Goal: Navigation & Orientation: Find specific page/section

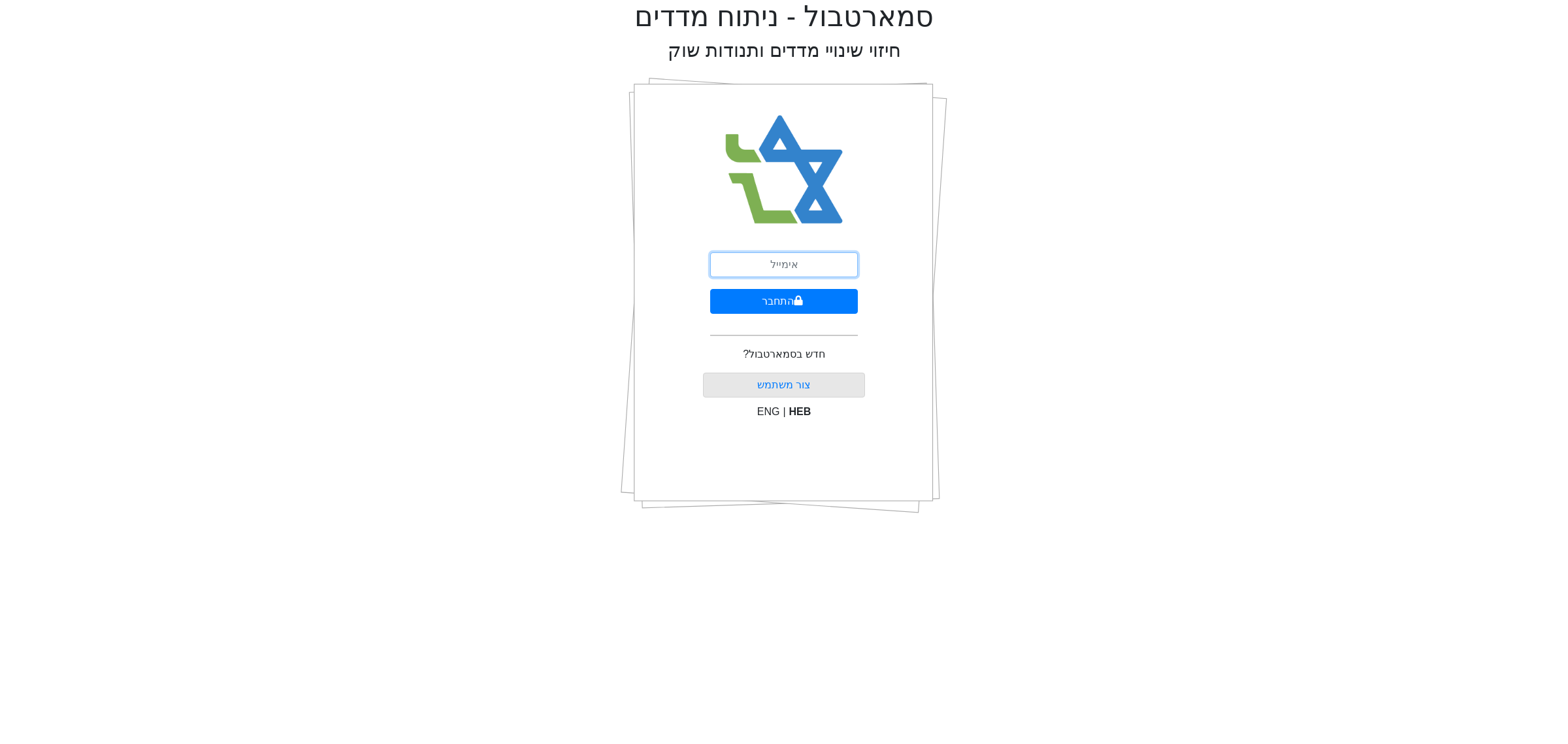
click at [738, 264] on input "email" at bounding box center [784, 264] width 148 height 25
type input "ם"
type input "[EMAIL_ADDRESS][DOMAIN_NAME]"
click at [771, 294] on button "התחבר" at bounding box center [784, 300] width 148 height 25
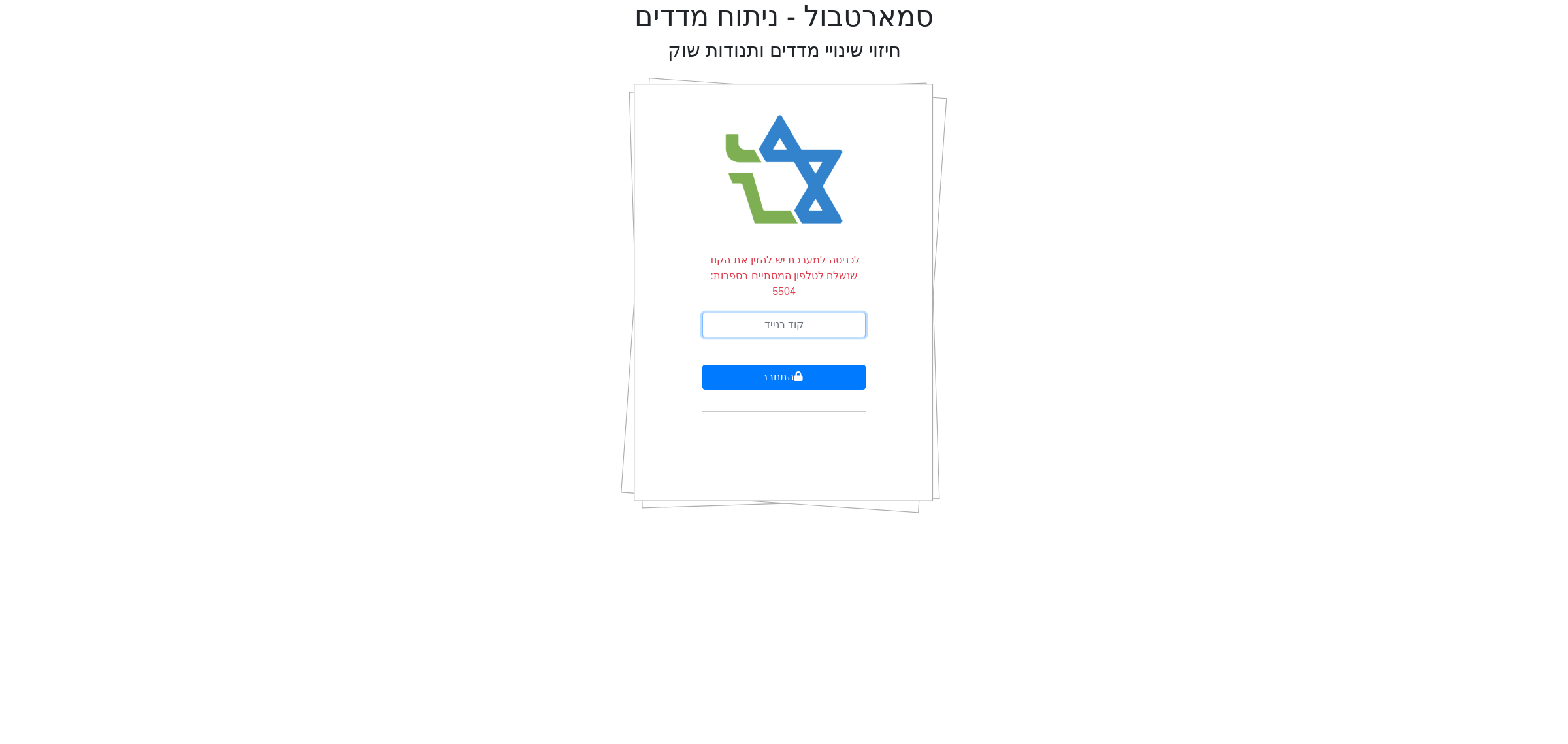
click at [762, 312] on input "text" at bounding box center [784, 324] width 163 height 25
type input "211179"
click at [703, 364] on button "התחבר" at bounding box center [784, 376] width 163 height 25
